Goal: Transaction & Acquisition: Purchase product/service

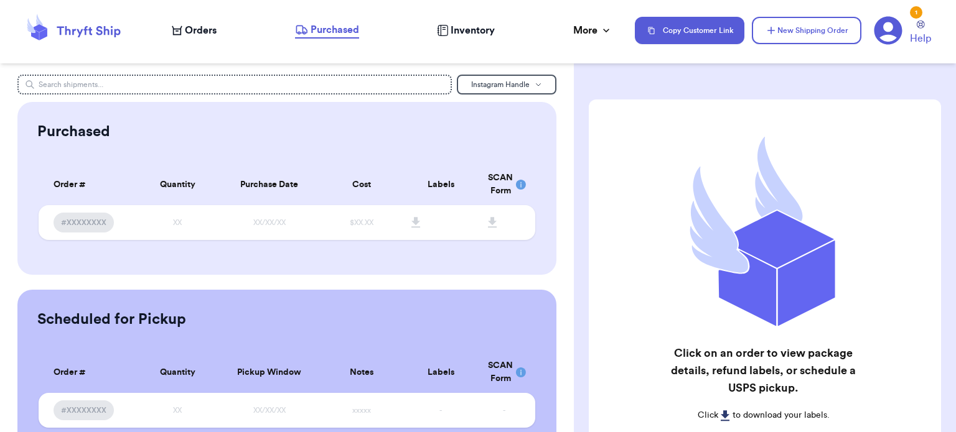
click at [198, 29] on span "Orders" at bounding box center [201, 30] width 32 height 15
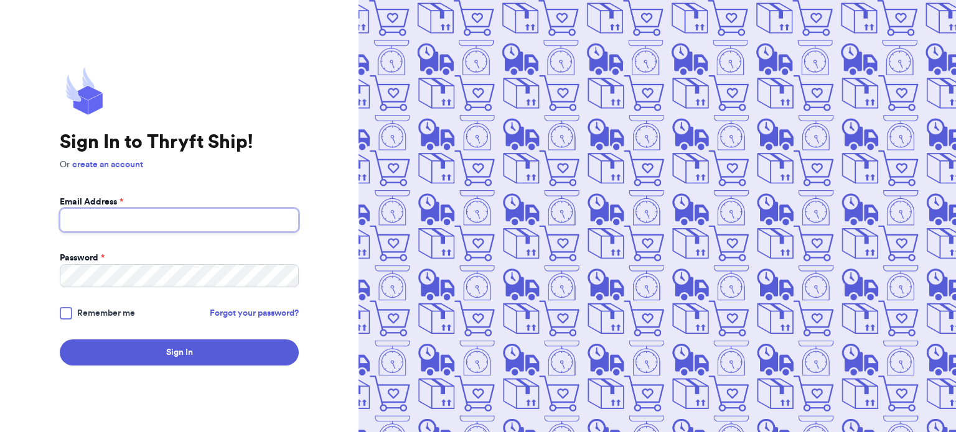
type input "[EMAIL_ADDRESS][DOMAIN_NAME]"
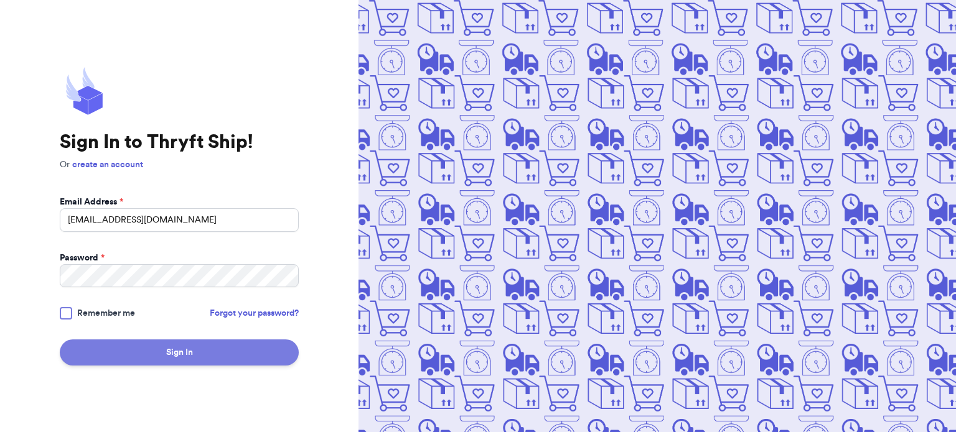
click at [182, 351] on button "Sign In" at bounding box center [179, 353] width 239 height 26
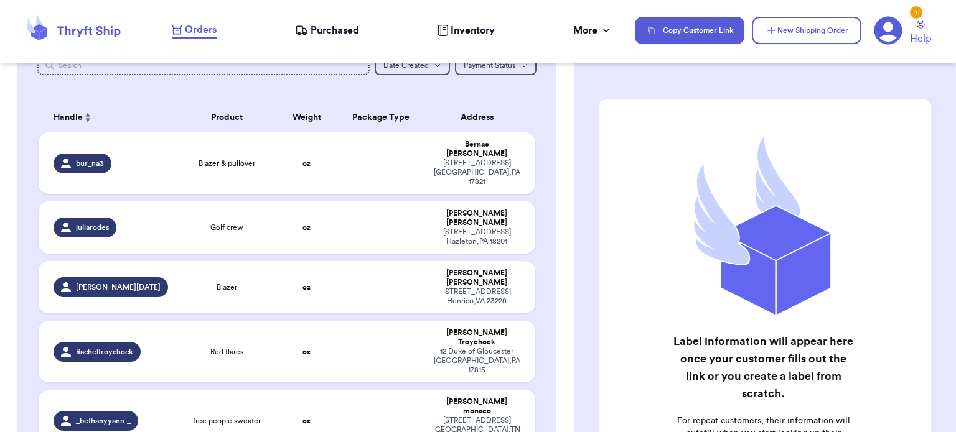
scroll to position [166, 0]
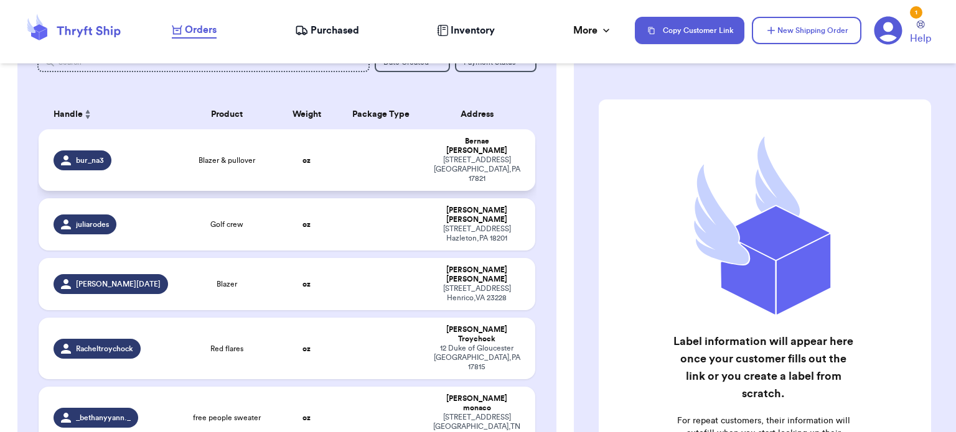
click at [382, 139] on td at bounding box center [382, 160] width 90 height 62
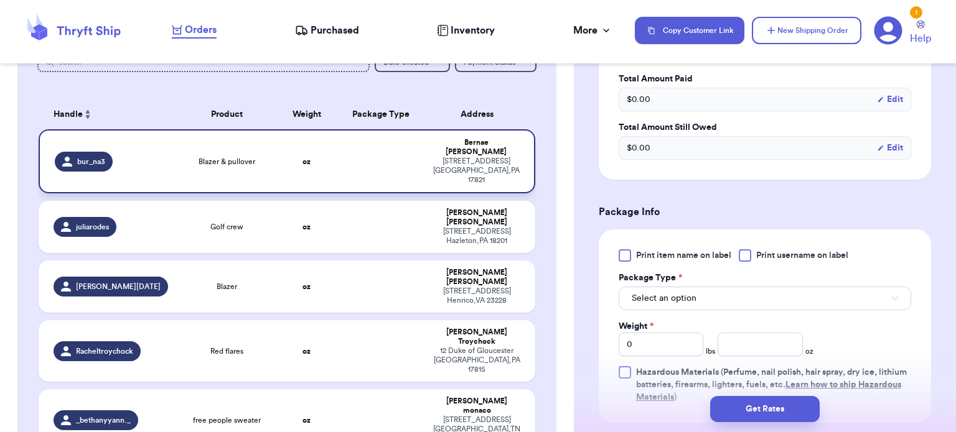
scroll to position [395, 0]
click at [728, 297] on button "Select an option" at bounding box center [765, 298] width 292 height 24
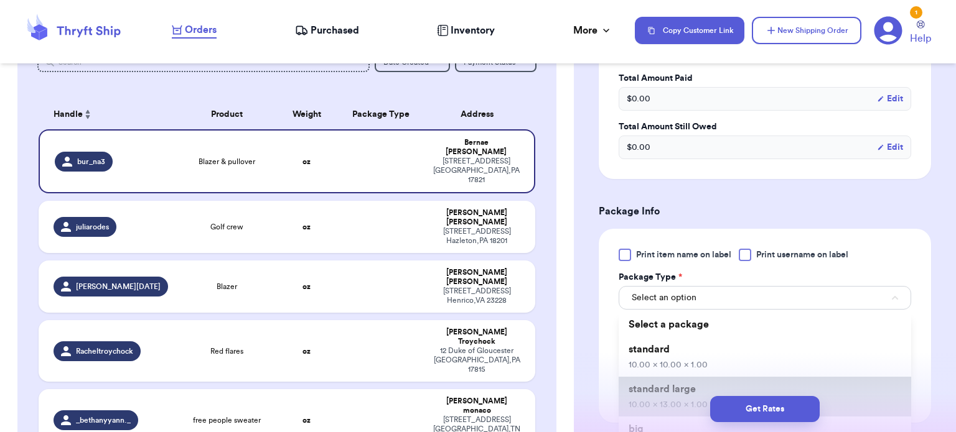
click at [670, 385] on span "standard large" at bounding box center [661, 390] width 67 height 10
type input "10"
type input "13"
type input "1"
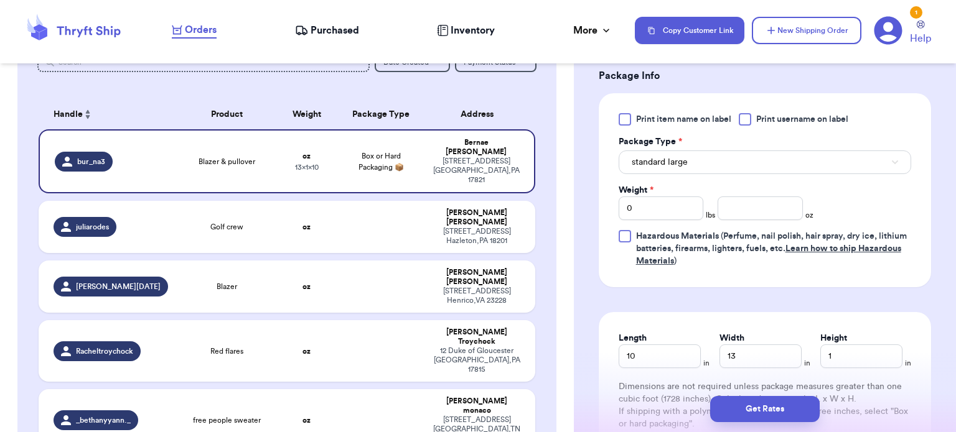
scroll to position [535, 0]
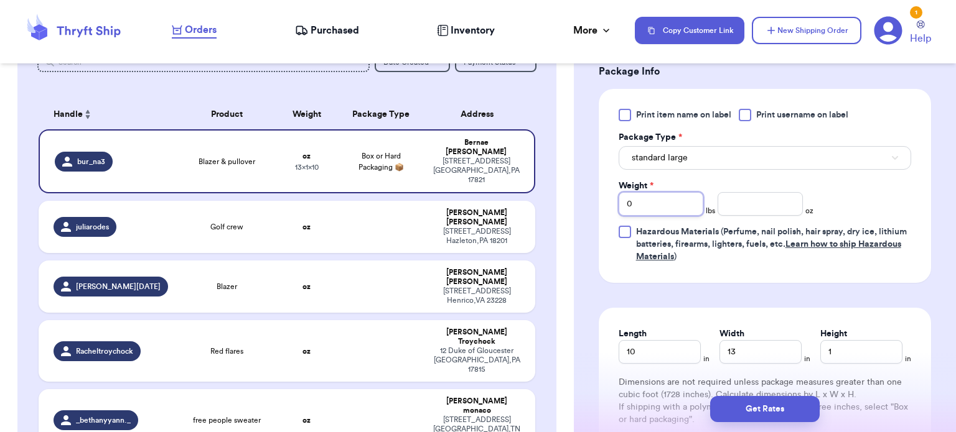
click at [667, 207] on input "0" at bounding box center [661, 204] width 85 height 24
type input "01"
type input "1"
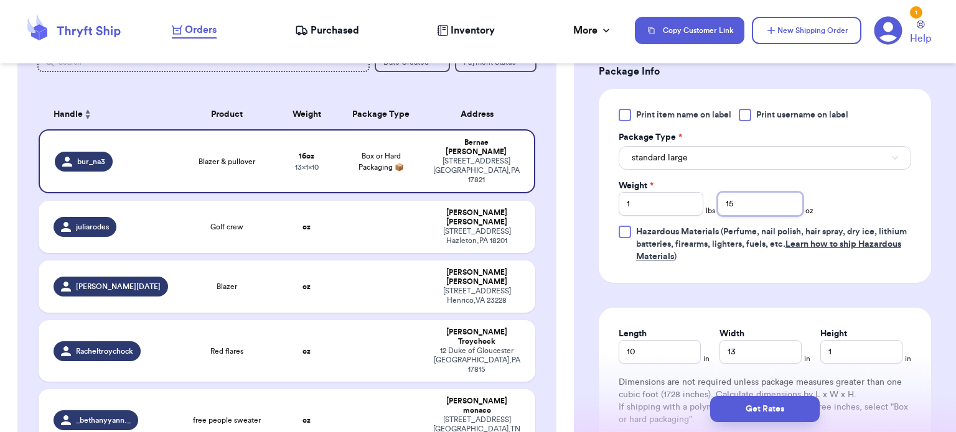
type input "15"
click at [747, 408] on button "Get Rates" at bounding box center [765, 409] width 110 height 26
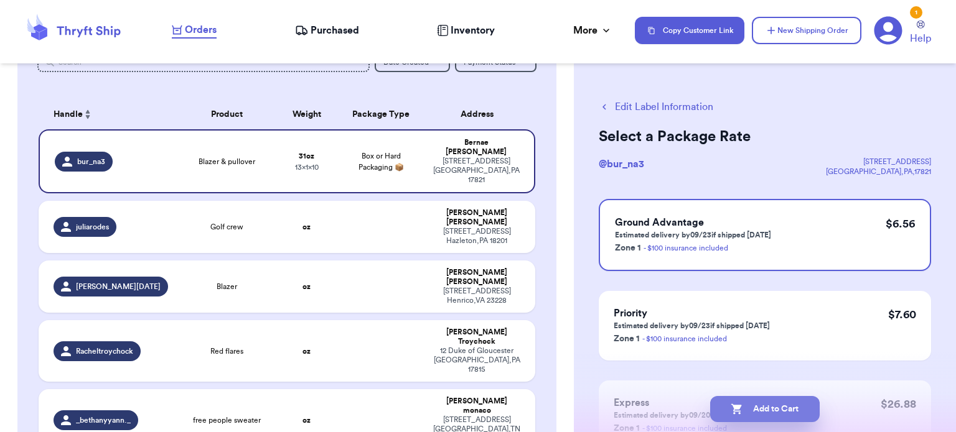
click at [768, 409] on button "Add to Cart" at bounding box center [765, 409] width 110 height 26
checkbox input "true"
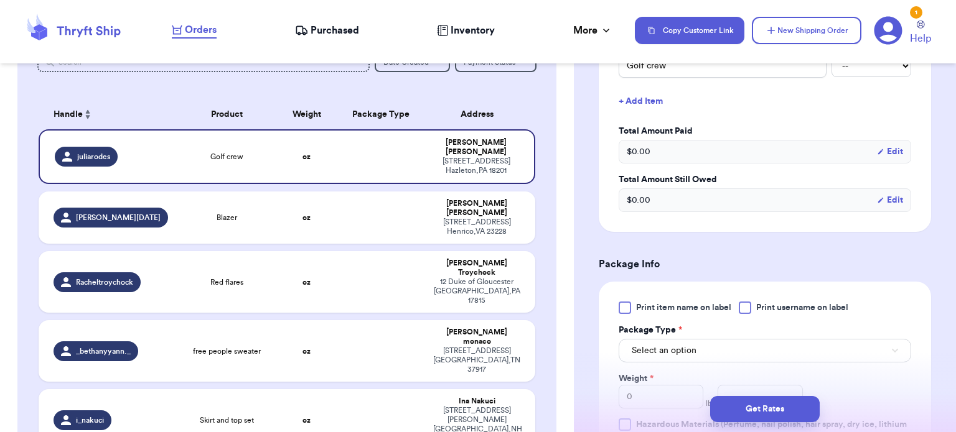
scroll to position [459, 0]
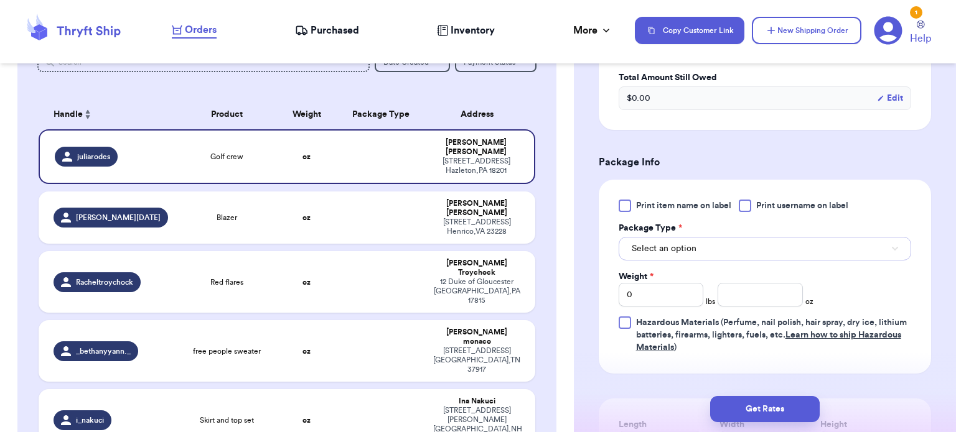
click at [714, 237] on button "Select an option" at bounding box center [765, 249] width 292 height 24
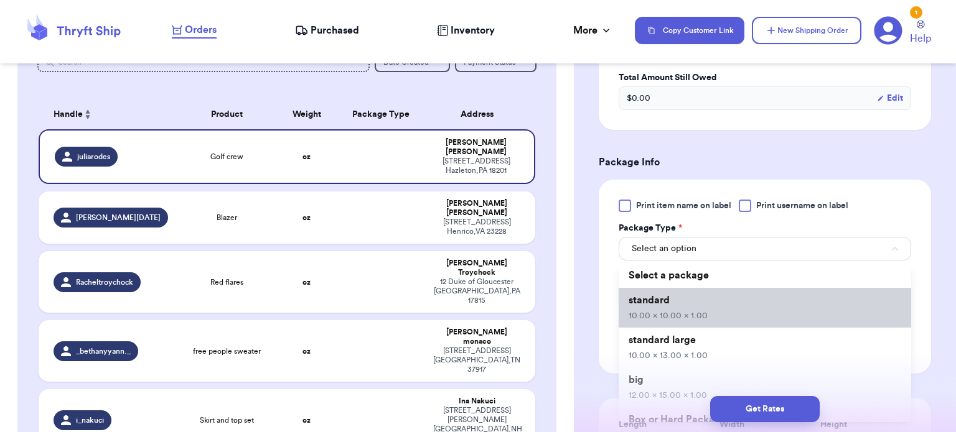
click at [700, 312] on span "10.00 x 10.00 x 1.00" at bounding box center [667, 316] width 79 height 9
type input "10"
type input "1"
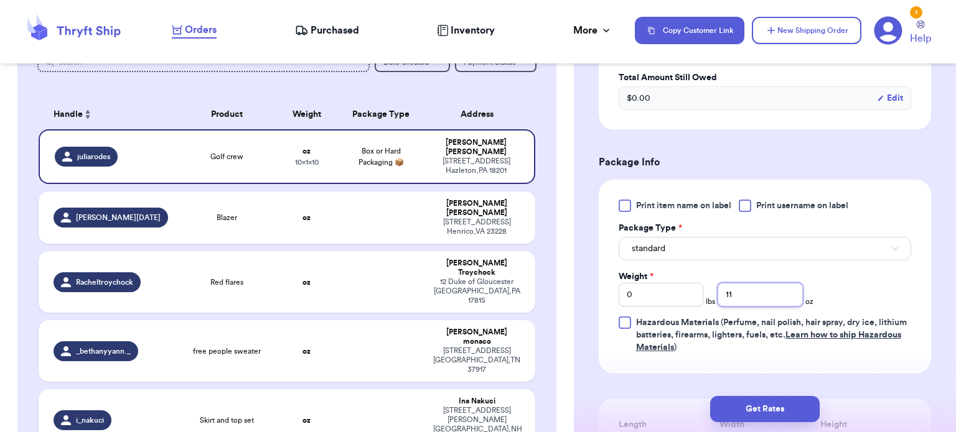
type input "11"
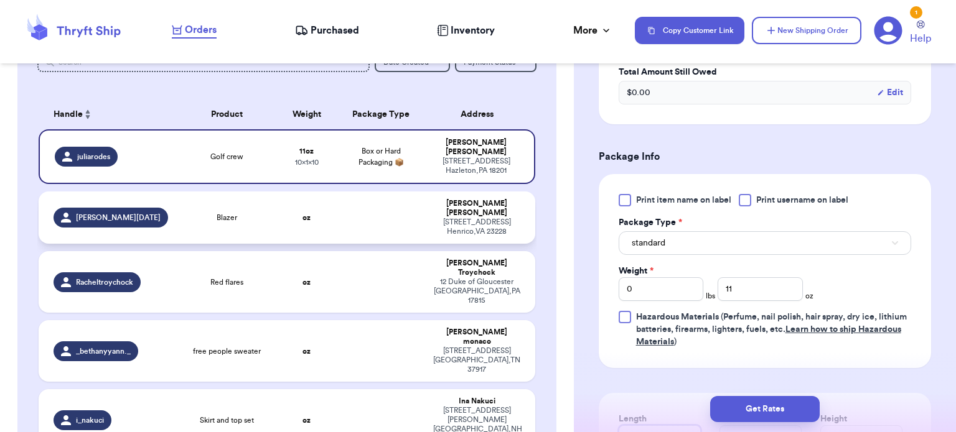
type input "11"
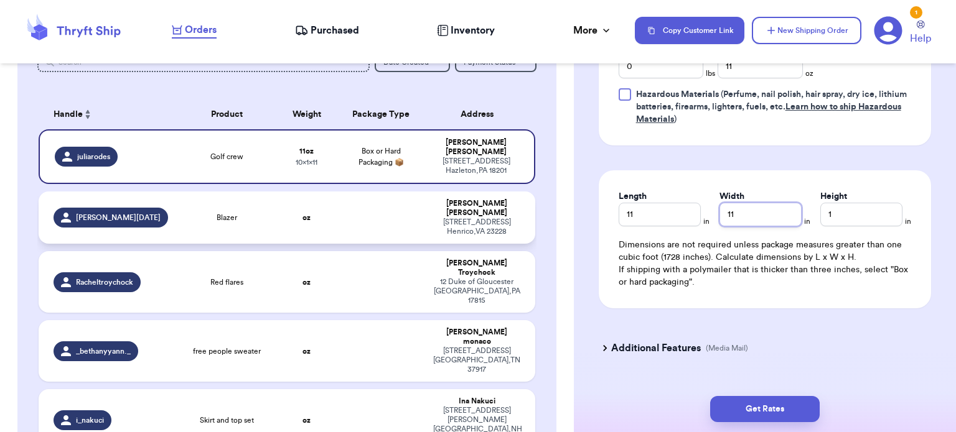
scroll to position [698, 0]
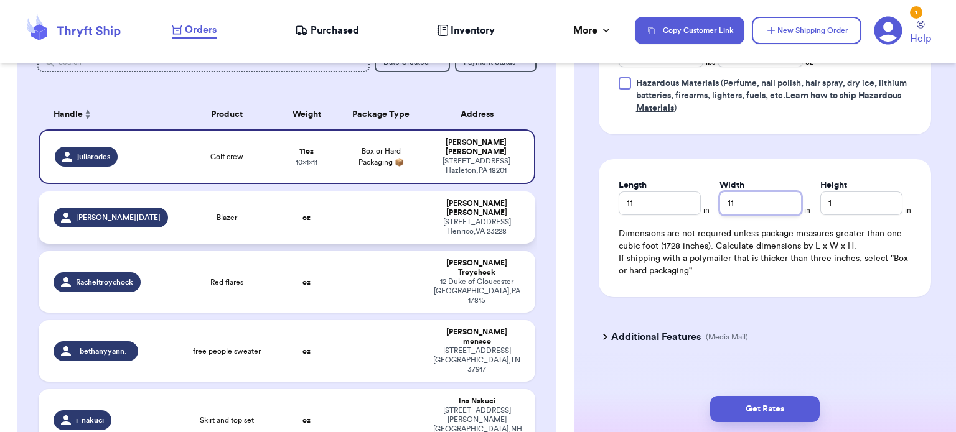
type input "11"
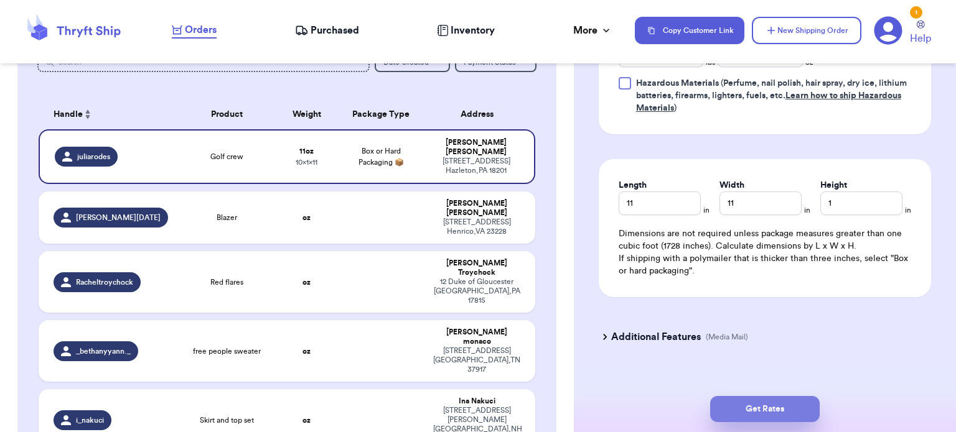
click at [764, 404] on button "Get Rates" at bounding box center [765, 409] width 110 height 26
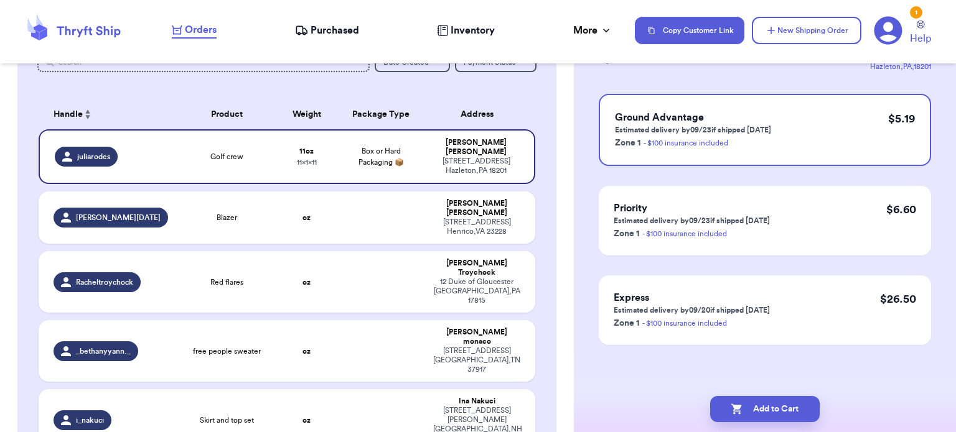
scroll to position [0, 0]
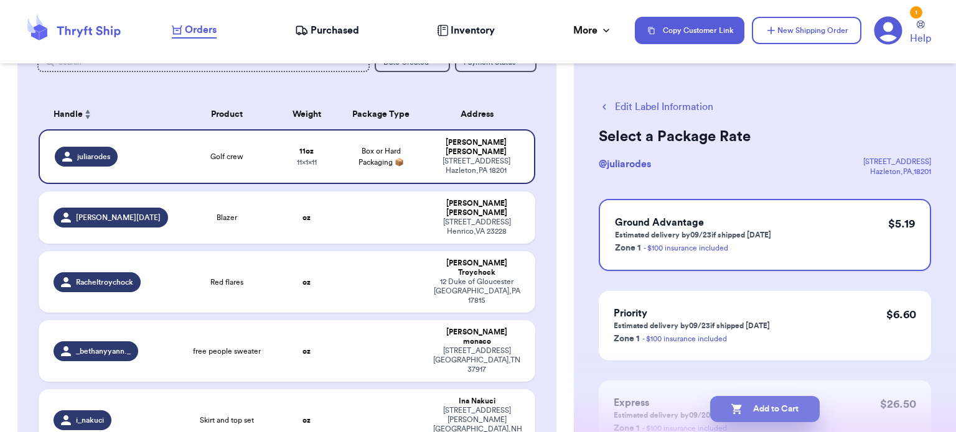
click at [769, 404] on button "Add to Cart" at bounding box center [765, 409] width 110 height 26
checkbox input "true"
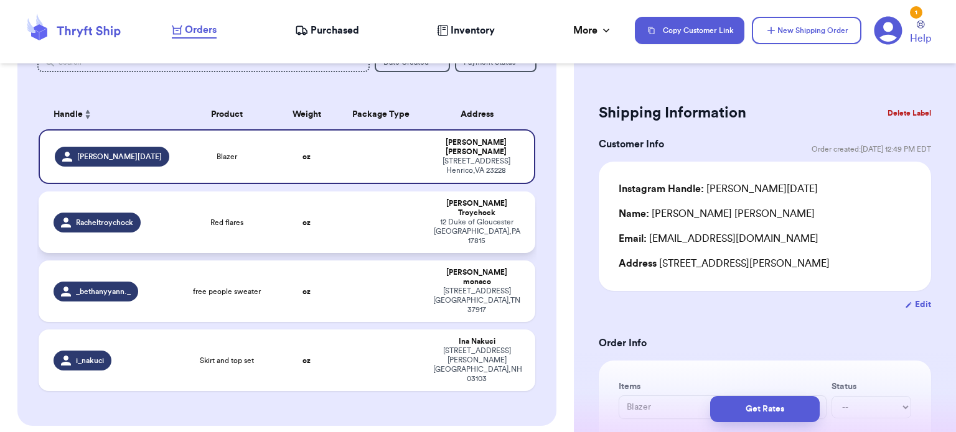
click at [371, 212] on td at bounding box center [382, 223] width 90 height 62
type input "Red flares"
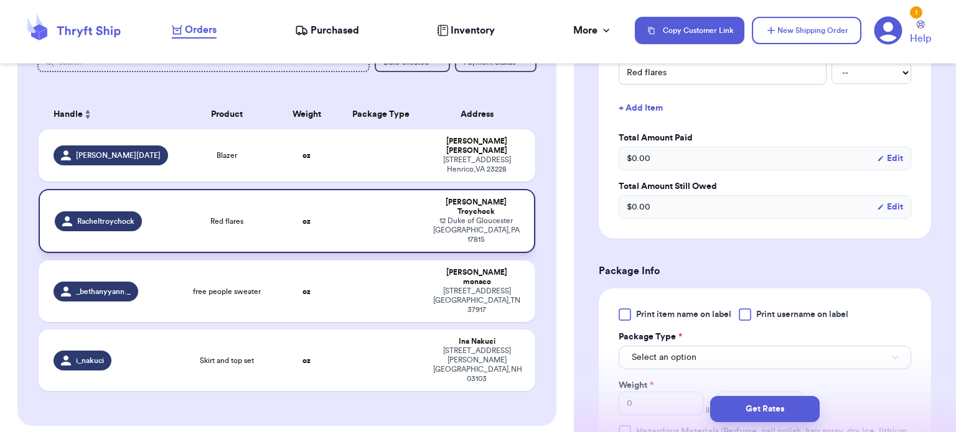
scroll to position [460, 0]
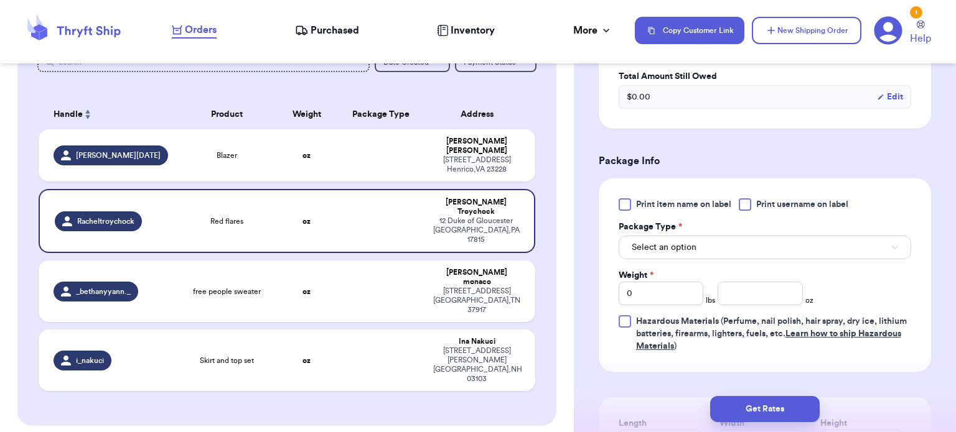
click at [725, 236] on button "Select an option" at bounding box center [765, 248] width 292 height 24
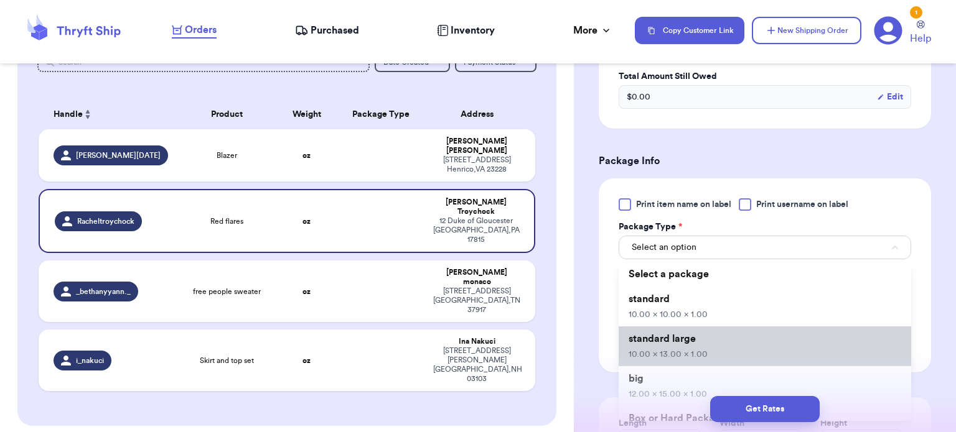
click at [689, 350] on span "10.00 x 13.00 x 1.00" at bounding box center [667, 354] width 79 height 9
type input "10"
type input "13"
type input "1"
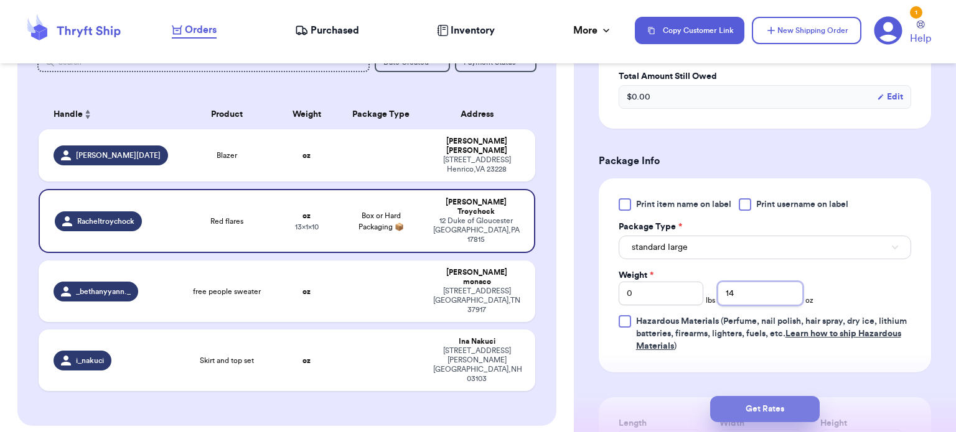
type input "14"
click at [773, 401] on button "Get Rates" at bounding box center [765, 409] width 110 height 26
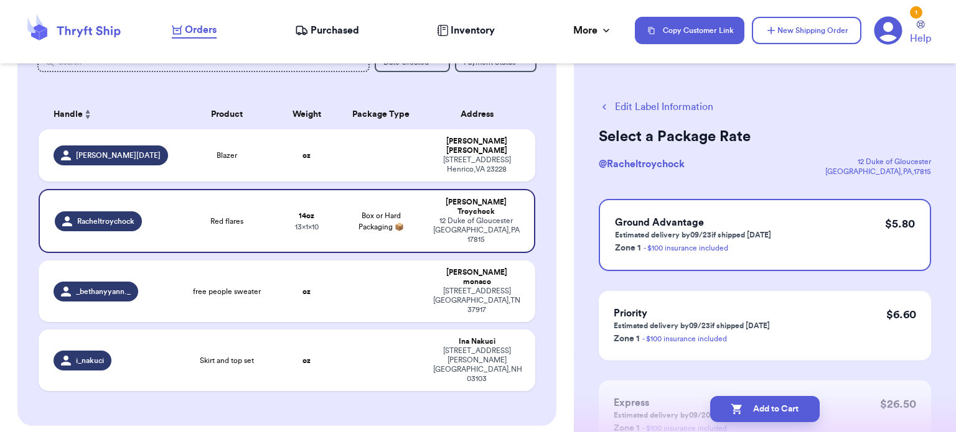
click at [755, 406] on button "Add to Cart" at bounding box center [765, 409] width 110 height 26
checkbox input "true"
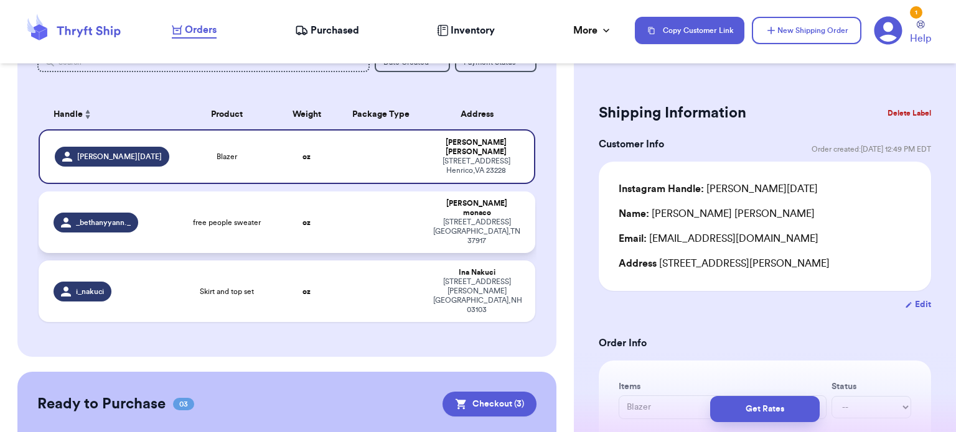
click at [388, 192] on td at bounding box center [382, 223] width 90 height 62
type input "free people sweater"
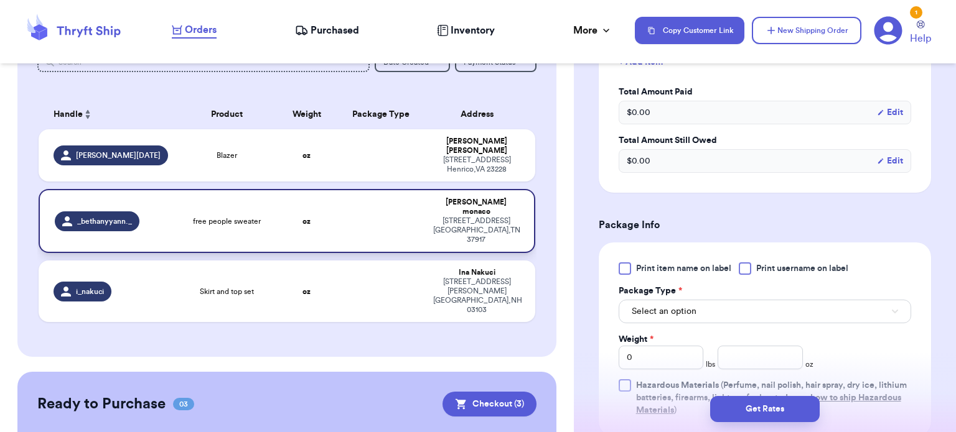
scroll to position [465, 0]
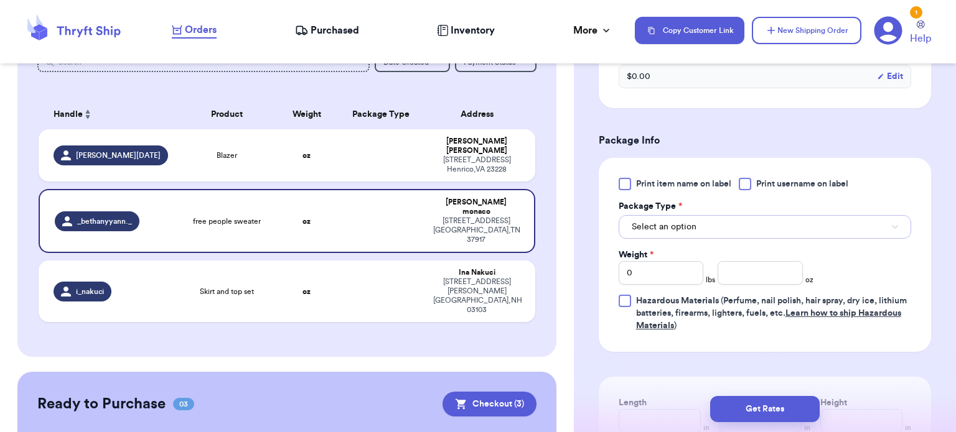
click at [729, 226] on button "Select an option" at bounding box center [765, 227] width 292 height 24
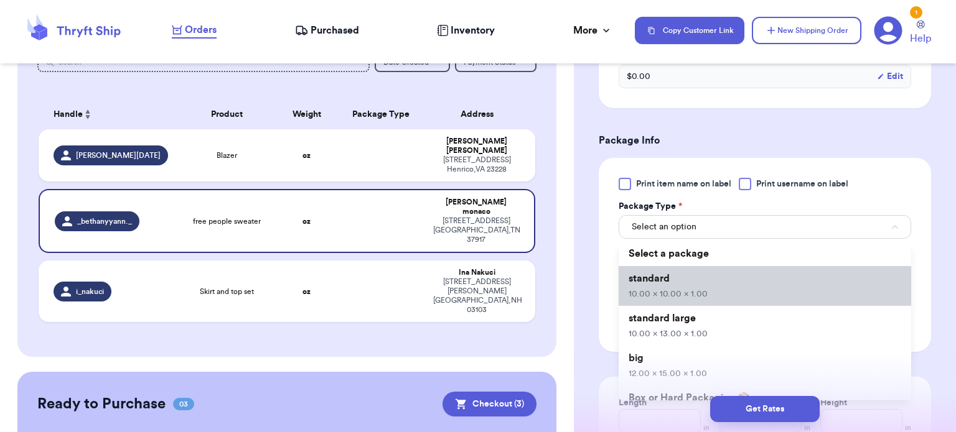
click at [684, 304] on li "standard 10.00 x 10.00 x 1.00" at bounding box center [765, 286] width 292 height 40
type input "10"
type input "1"
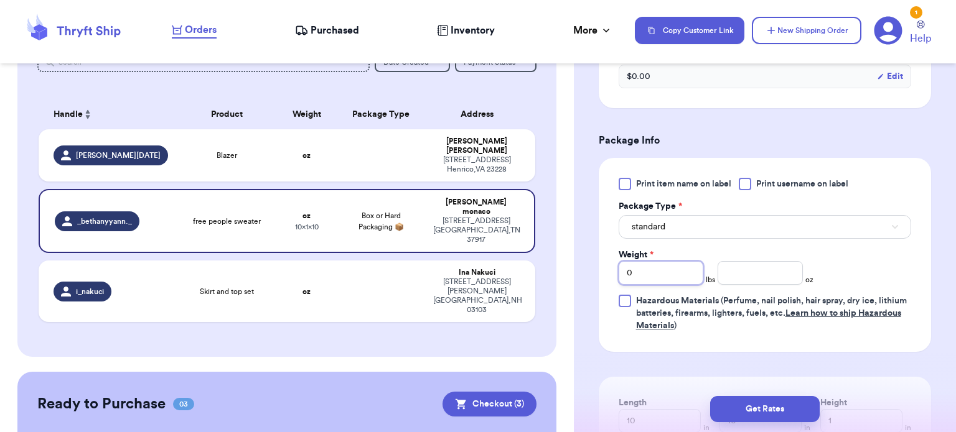
type input "1"
type input "2.3"
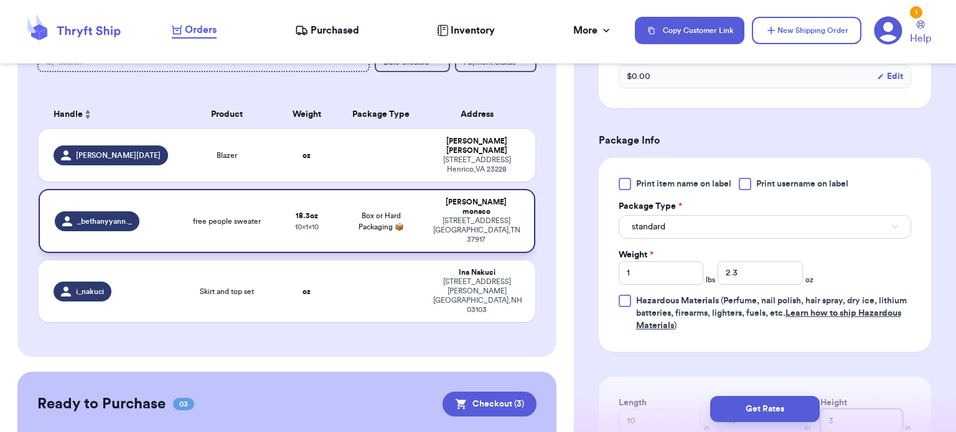
type input "3"
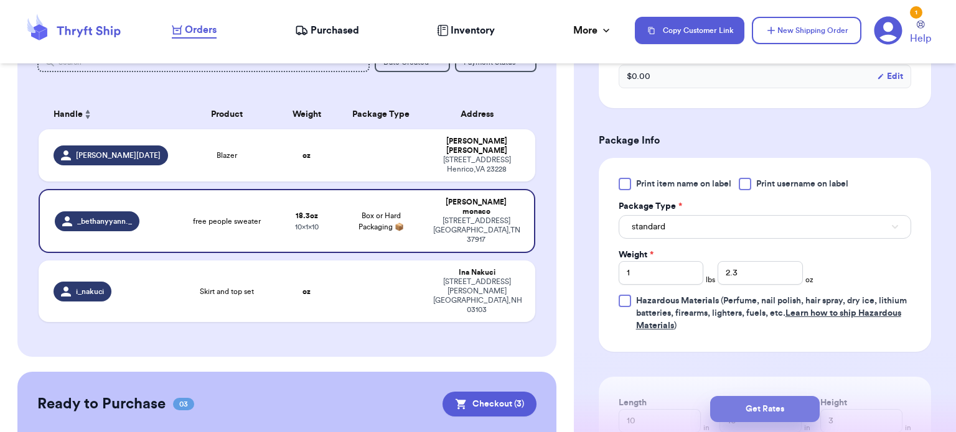
click at [770, 416] on button "Get Rates" at bounding box center [765, 409] width 110 height 26
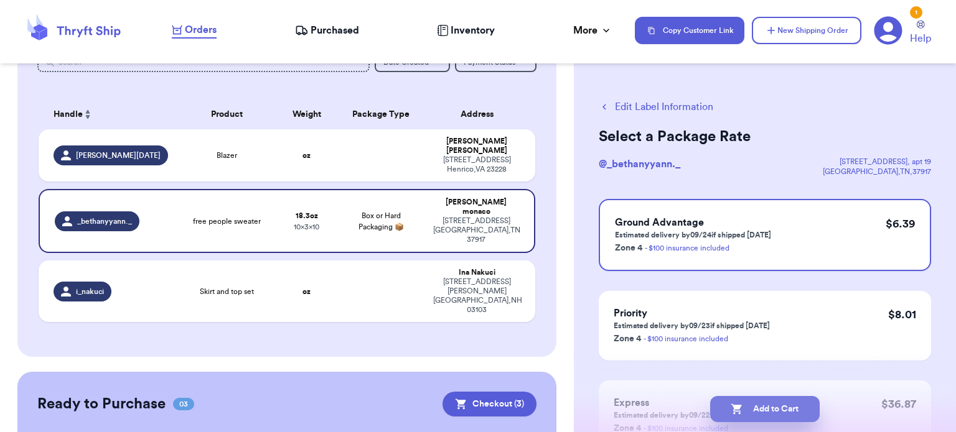
click at [774, 399] on button "Add to Cart" at bounding box center [765, 409] width 110 height 26
checkbox input "true"
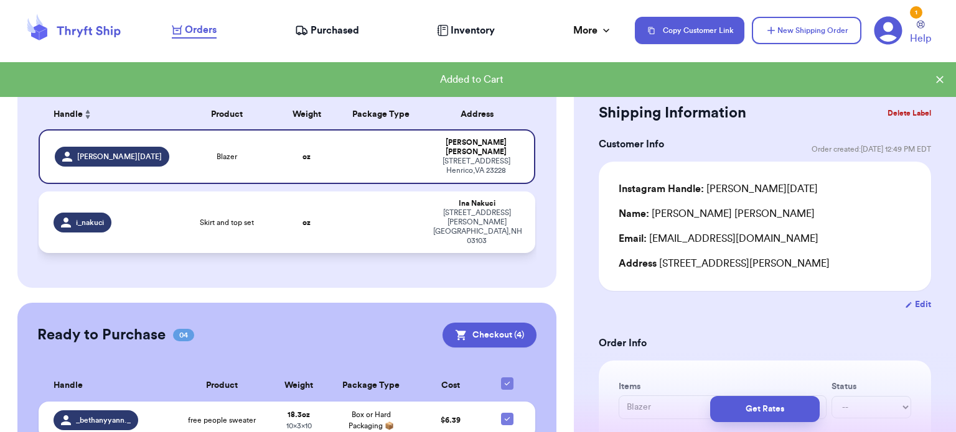
click at [354, 197] on td at bounding box center [382, 223] width 90 height 62
click at [353, 200] on td at bounding box center [382, 223] width 90 height 62
type input "Skirt and top set"
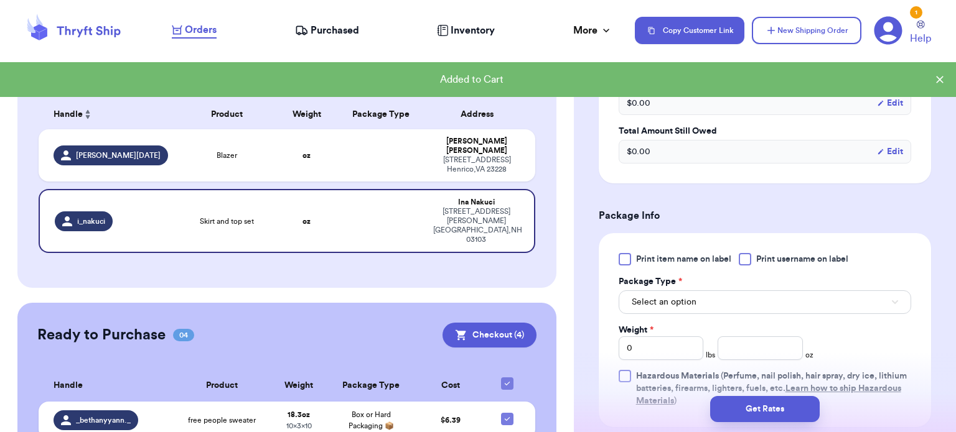
scroll to position [398, 0]
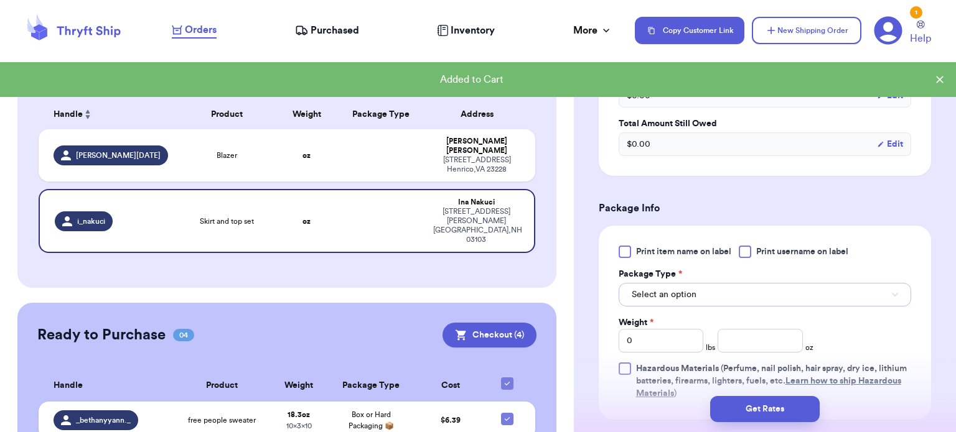
click at [763, 294] on button "Select an option" at bounding box center [765, 295] width 292 height 24
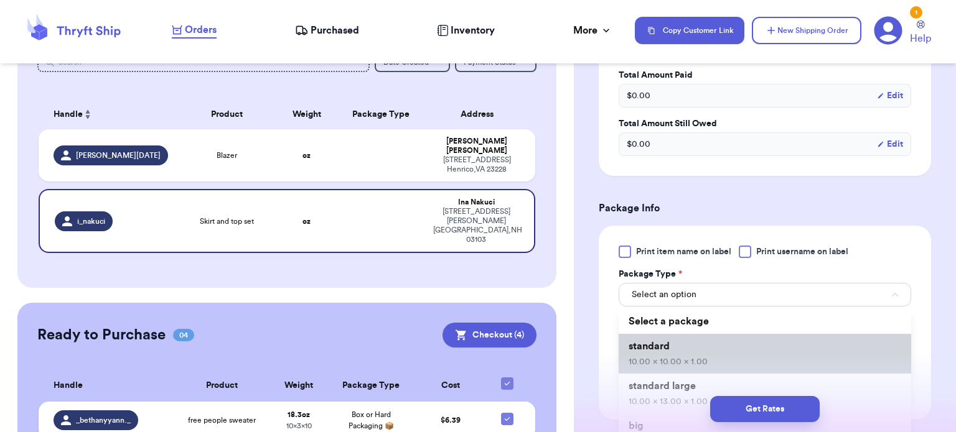
click at [744, 348] on li "standard 10.00 x 10.00 x 1.00" at bounding box center [765, 354] width 292 height 40
click at [744, 348] on input "number" at bounding box center [759, 341] width 85 height 24
type input "10"
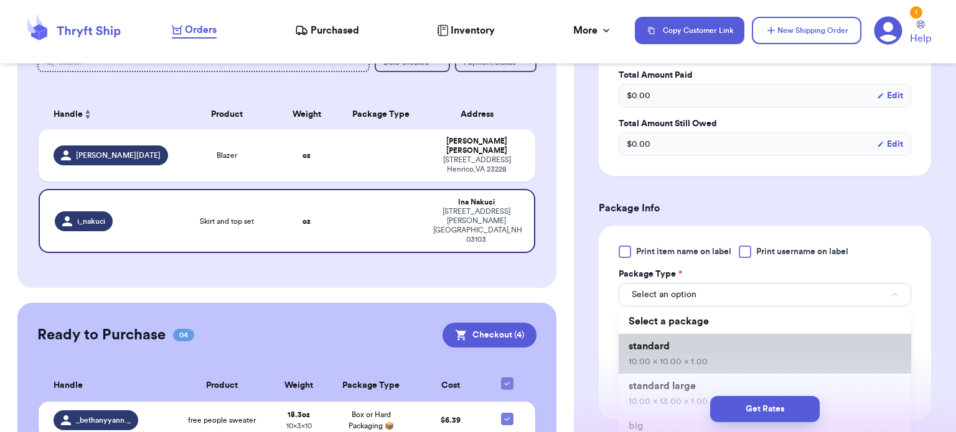
type input "1"
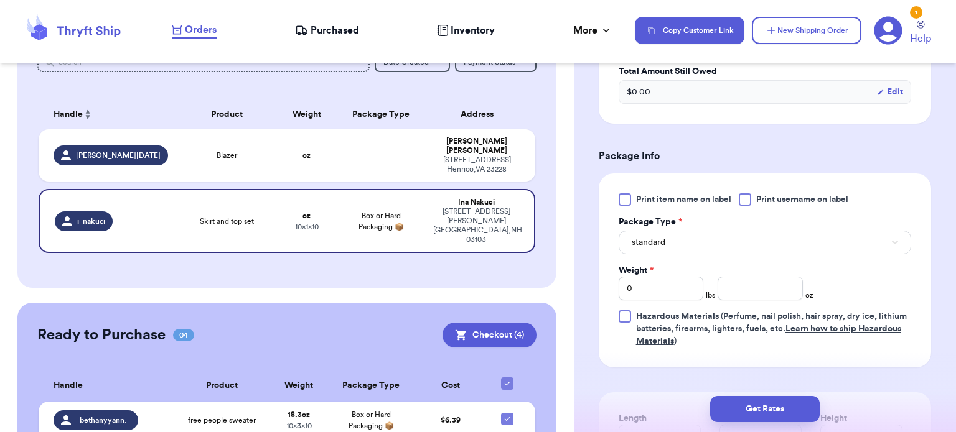
scroll to position [497, 0]
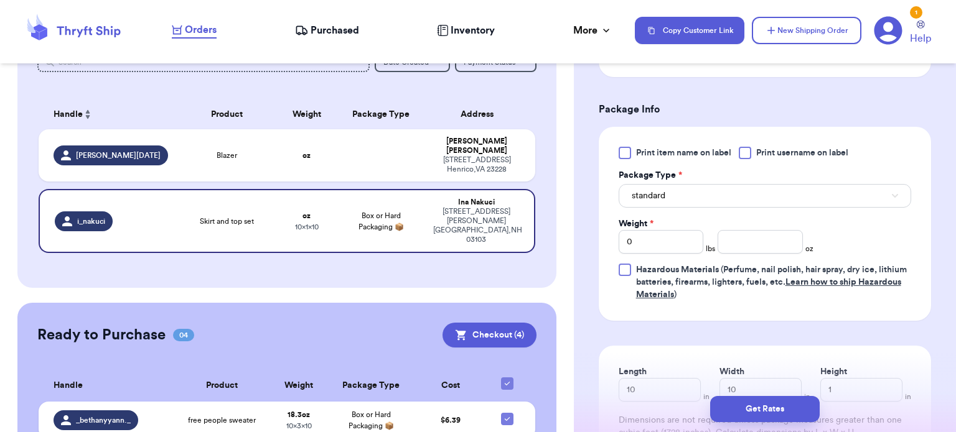
click at [820, 195] on button "standard" at bounding box center [765, 196] width 292 height 24
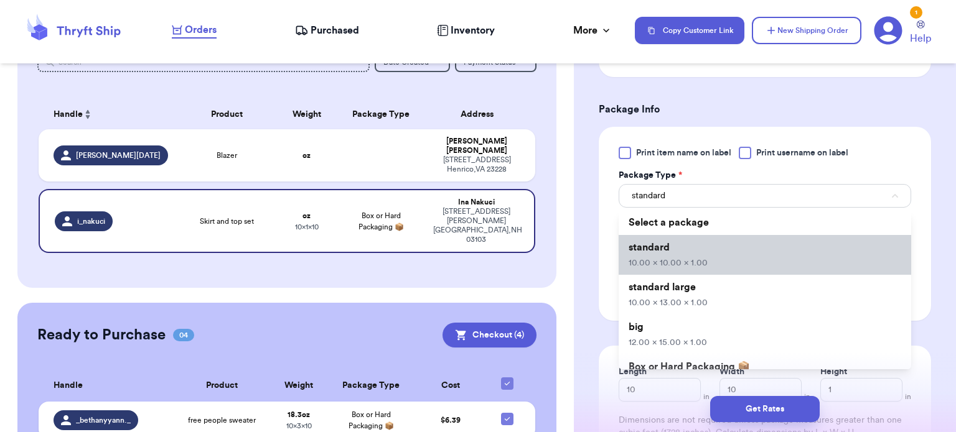
click at [767, 254] on li "standard 10.00 x 10.00 x 1.00" at bounding box center [765, 255] width 292 height 40
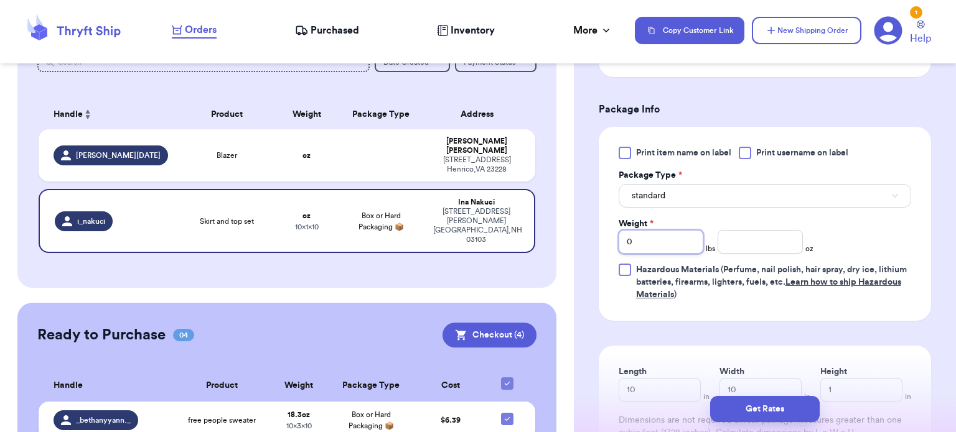
type input "1"
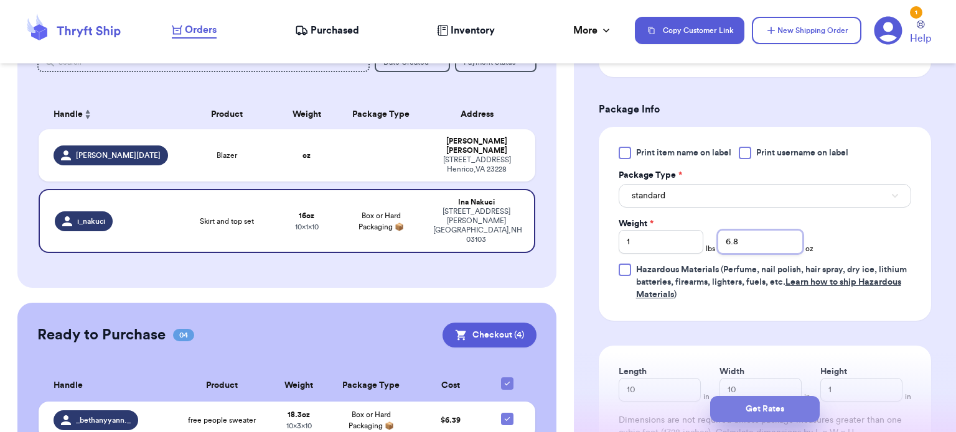
type input "6.8"
click at [770, 406] on button "Get Rates" at bounding box center [765, 409] width 110 height 26
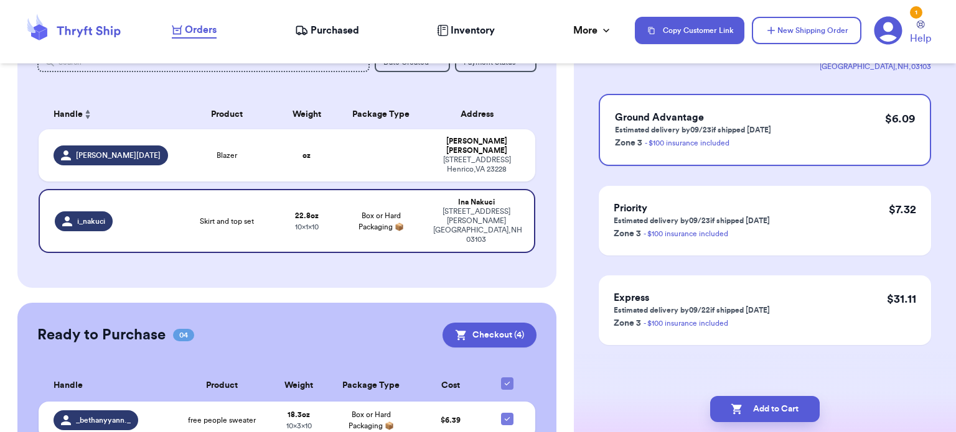
scroll to position [0, 0]
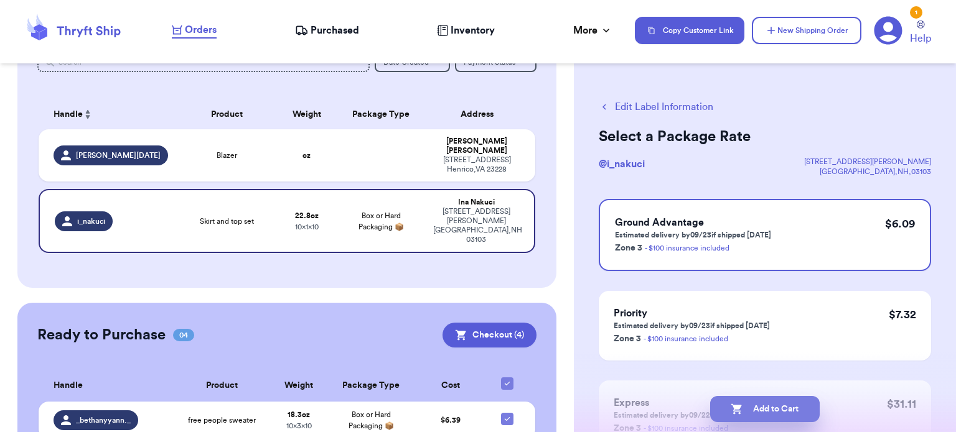
click at [769, 408] on button "Add to Cart" at bounding box center [765, 409] width 110 height 26
checkbox input "true"
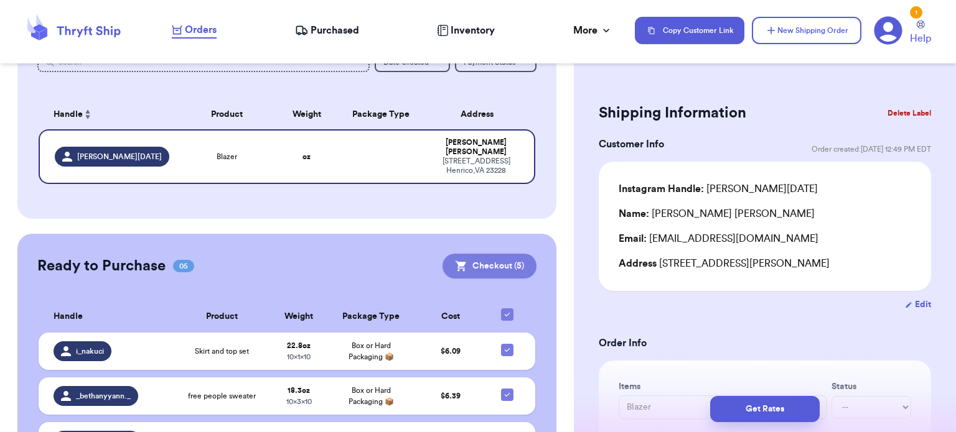
click at [477, 261] on button "Checkout ( 5 )" at bounding box center [489, 266] width 94 height 25
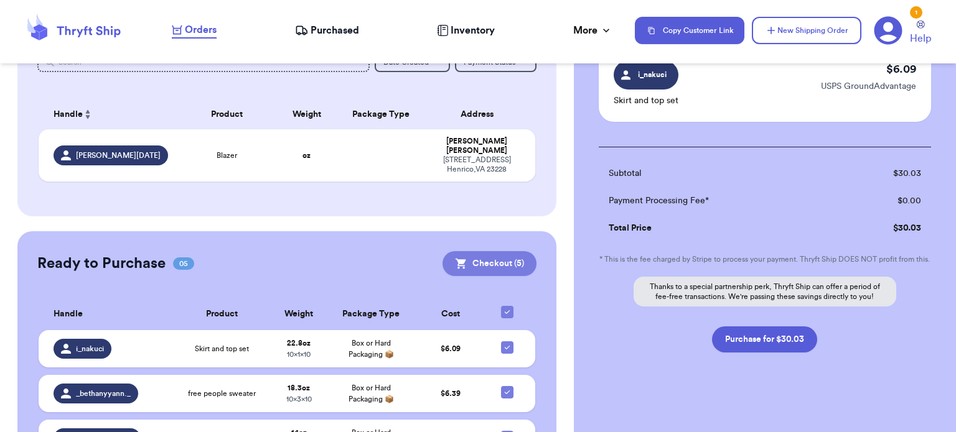
scroll to position [475, 0]
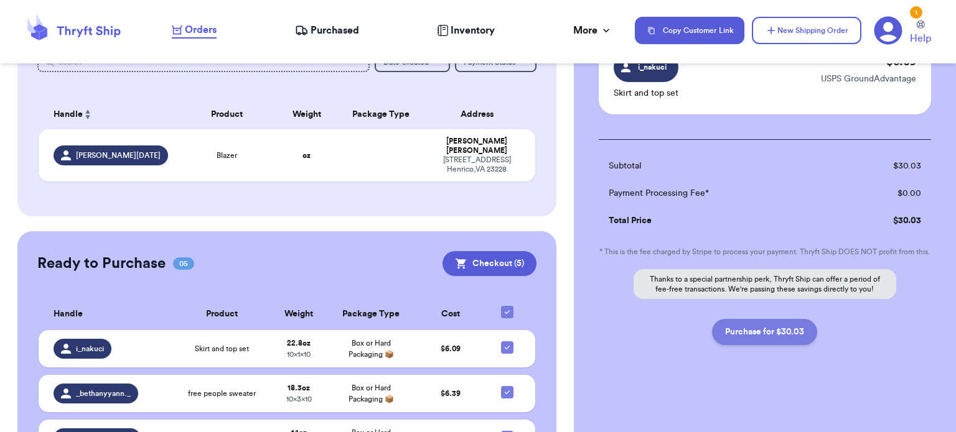
click at [750, 340] on button "Purchase for $30.03" at bounding box center [764, 332] width 105 height 26
checkbox input "false"
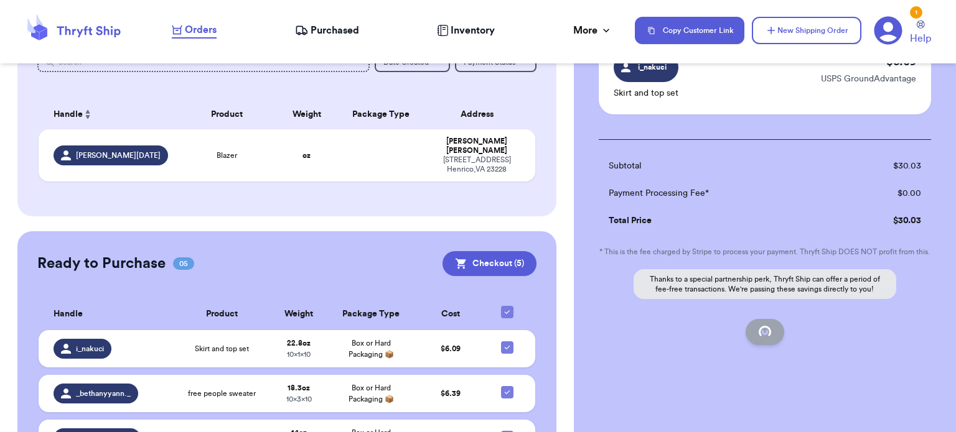
checkbox input "false"
checkbox input "true"
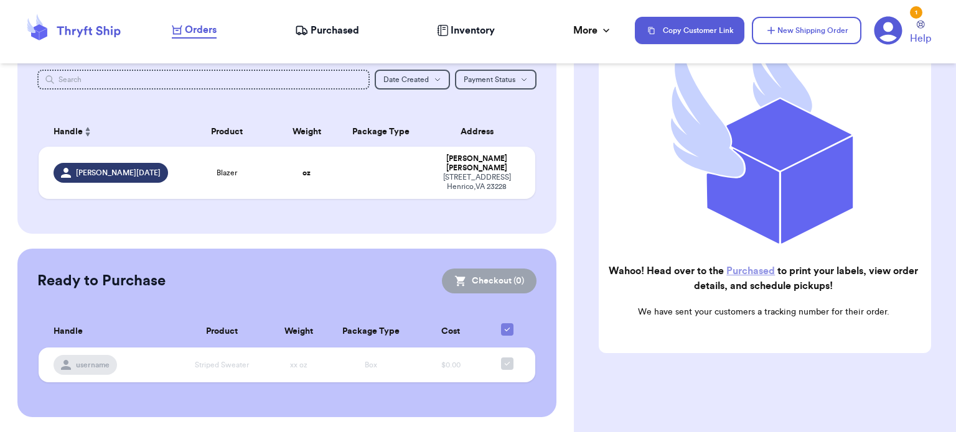
scroll to position [138, 0]
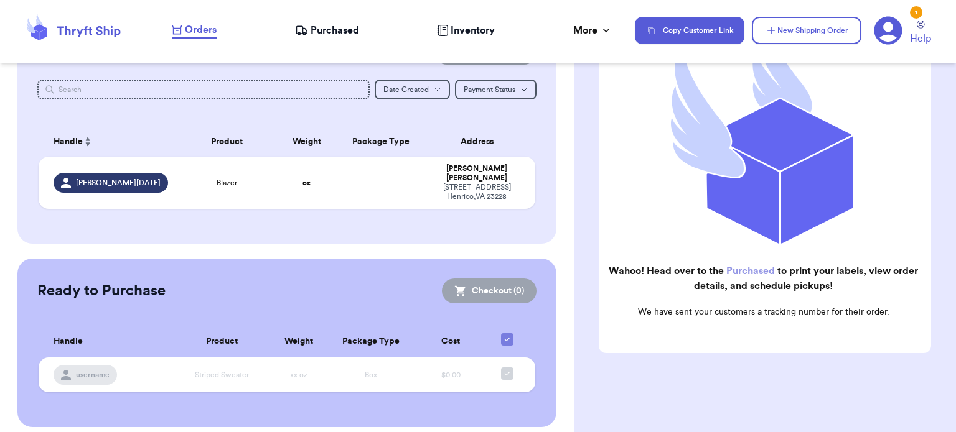
click at [759, 266] on link "Purchased" at bounding box center [750, 271] width 49 height 10
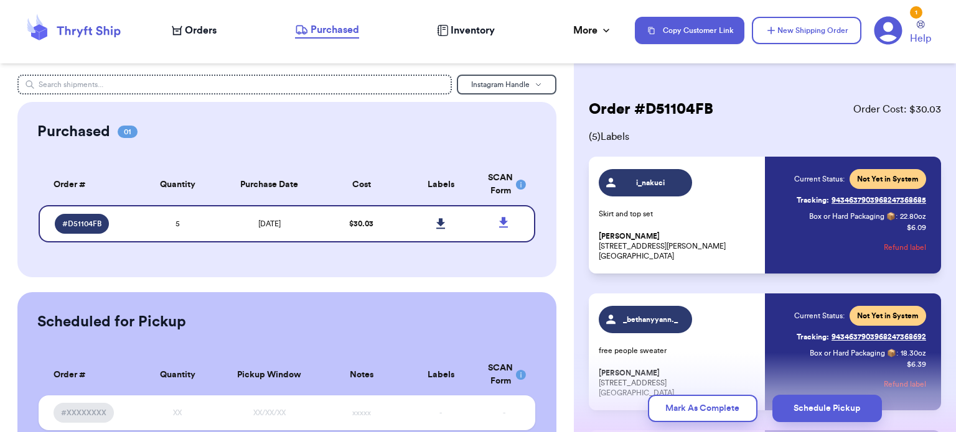
scroll to position [378, 0]
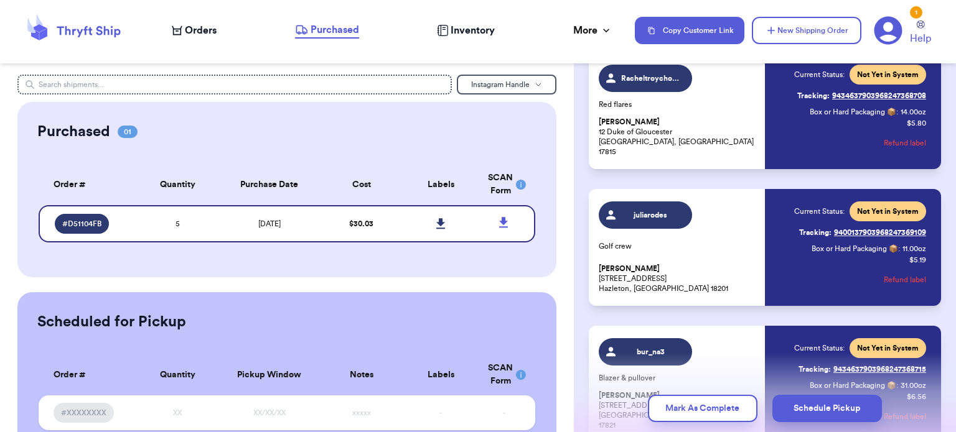
click at [436, 229] on icon at bounding box center [440, 223] width 9 height 11
